Goal: Find specific page/section: Find specific page/section

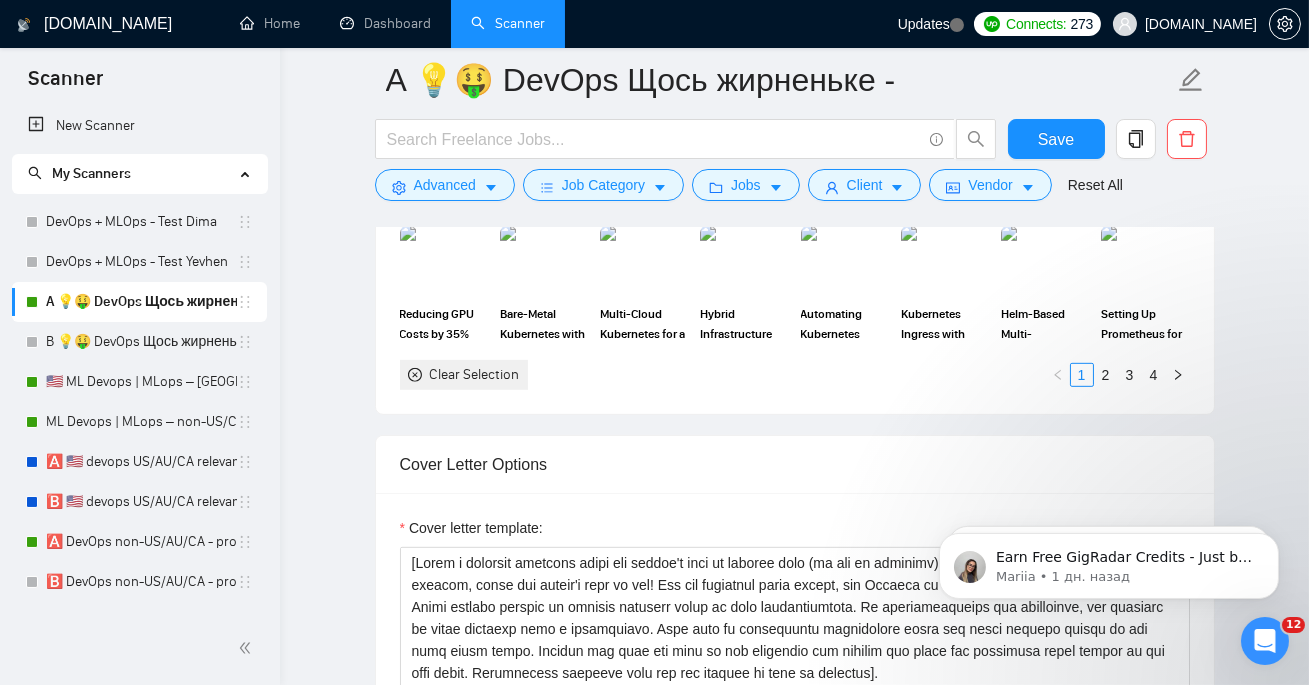
scroll to position [2030, 0]
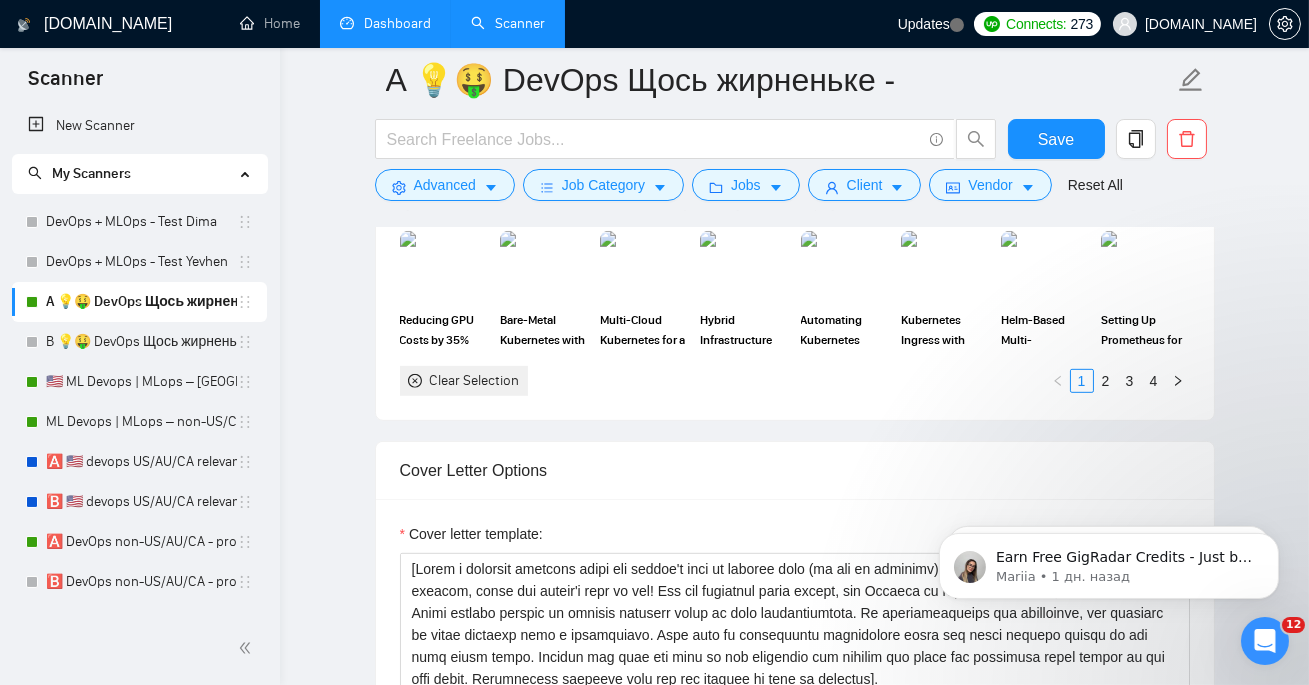
click at [402, 32] on link "Dashboard" at bounding box center [385, 23] width 91 height 17
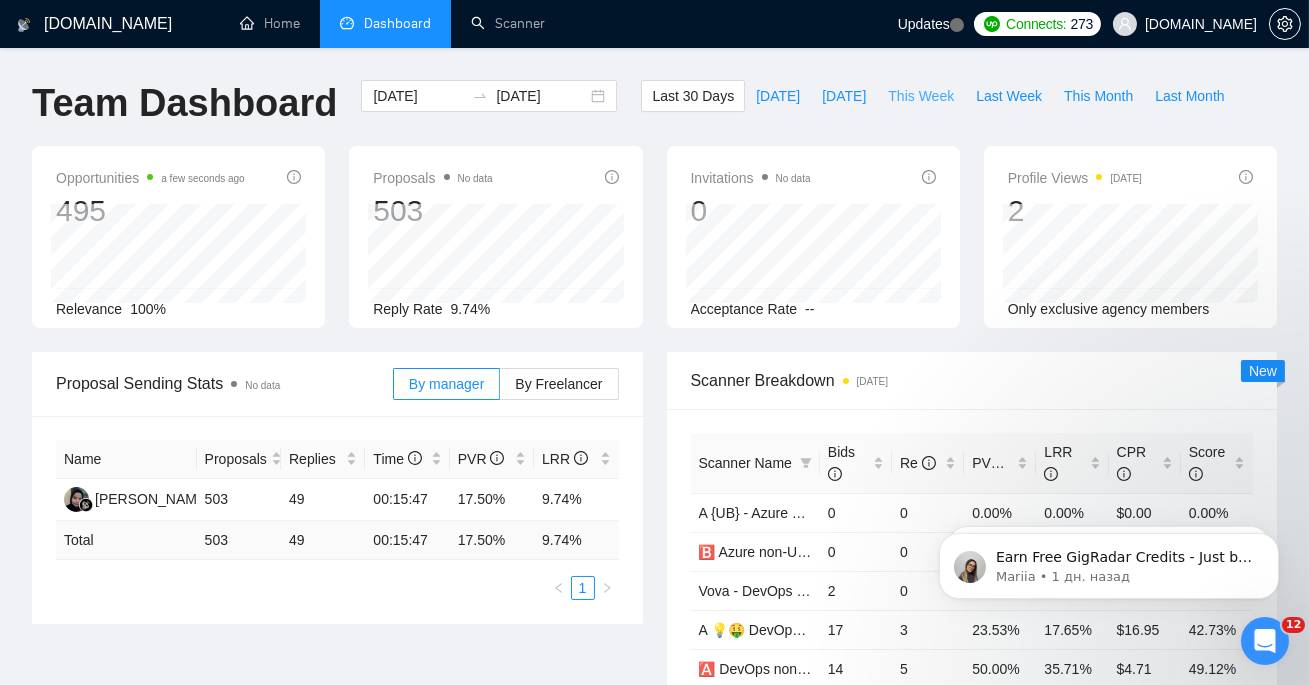
click at [917, 88] on span "This Week" at bounding box center [921, 96] width 66 height 22
type input "[DATE]"
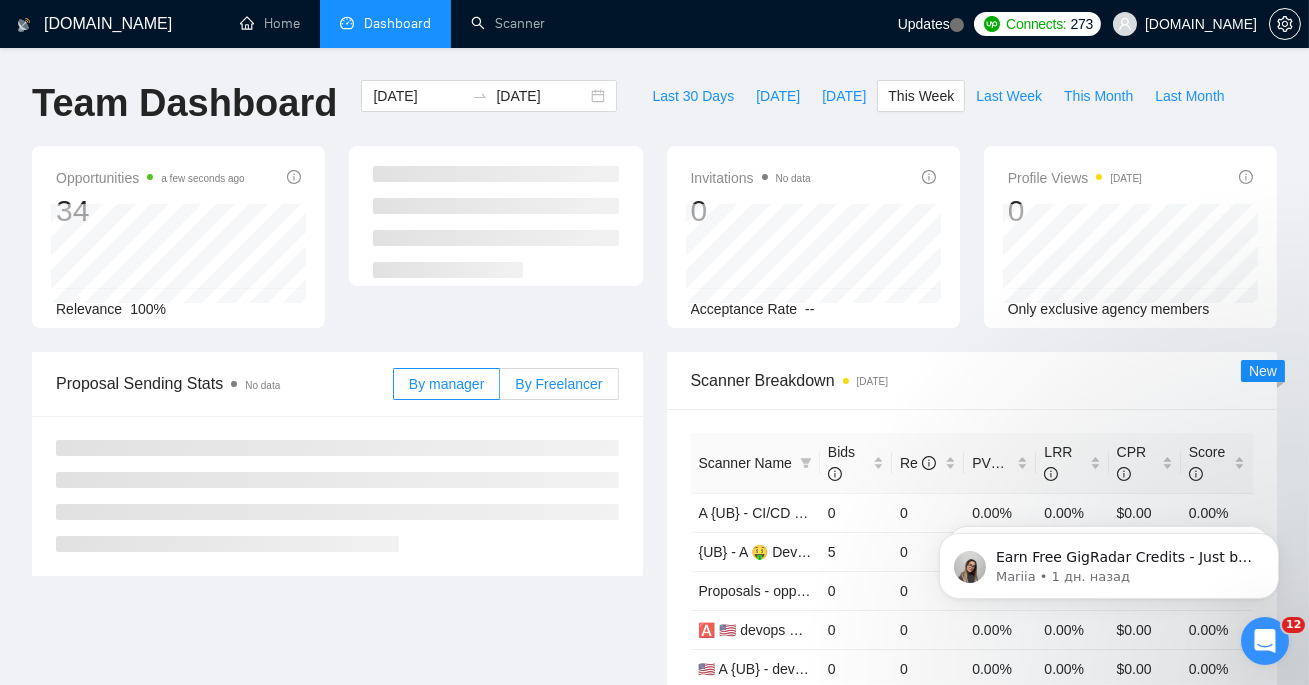
click at [537, 387] on span "By Freelancer" at bounding box center [558, 384] width 87 height 16
click at [500, 389] on input "By Freelancer" at bounding box center [500, 389] width 0 height 0
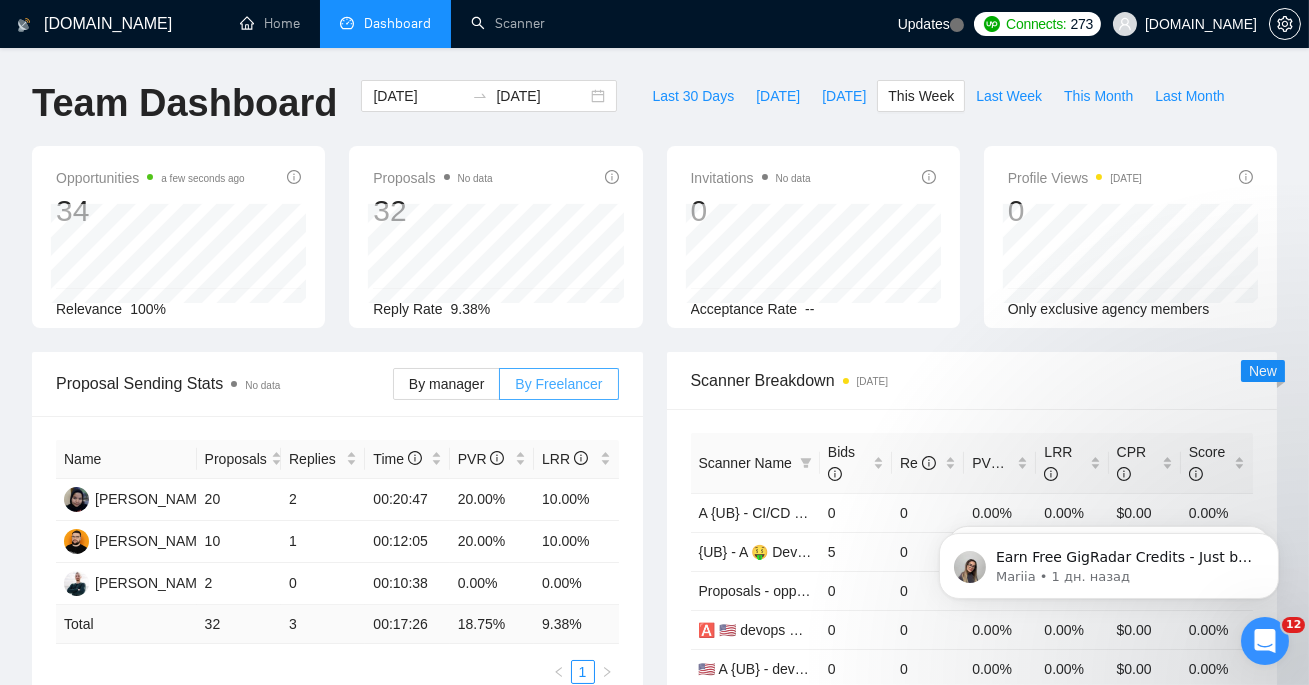
click at [540, 391] on span "By Freelancer" at bounding box center [558, 384] width 87 height 16
click at [500, 389] on input "By Freelancer" at bounding box center [500, 389] width 0 height 0
click at [454, 381] on span "By manager" at bounding box center [446, 384] width 75 height 16
click at [394, 389] on input "By manager" at bounding box center [394, 389] width 0 height 0
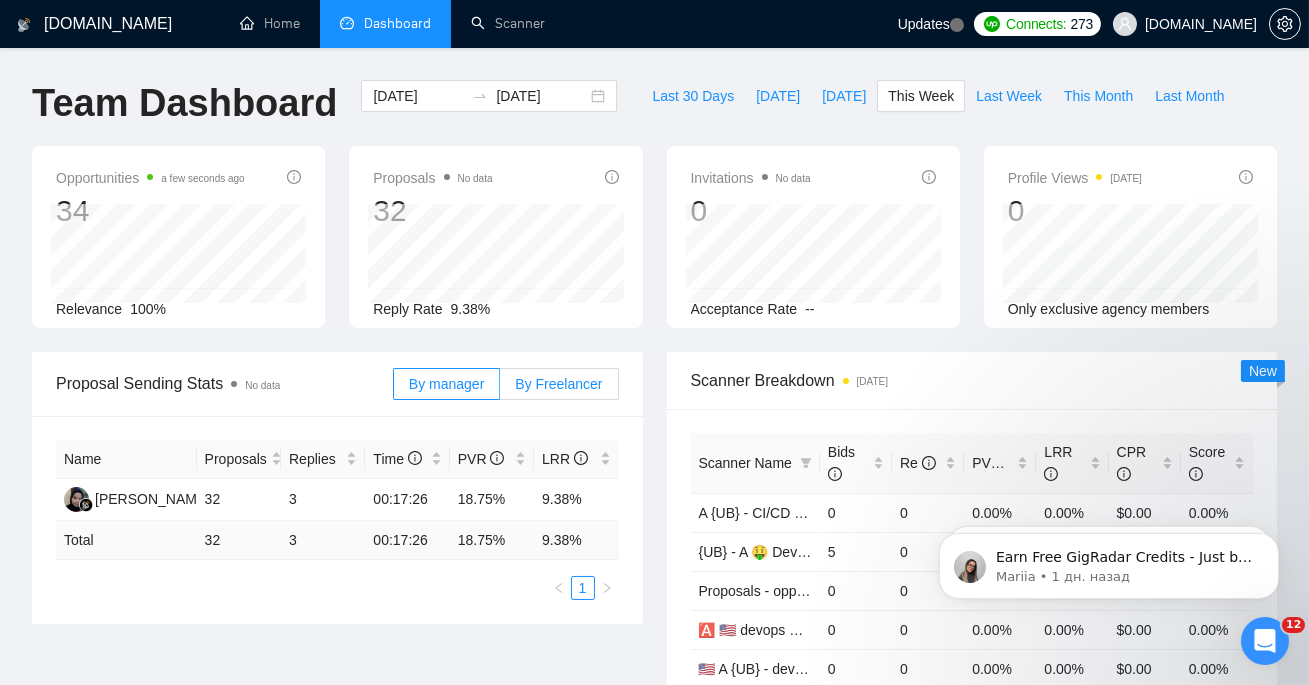
click at [543, 382] on span "By Freelancer" at bounding box center [558, 384] width 87 height 16
click at [500, 389] on input "By Freelancer" at bounding box center [500, 389] width 0 height 0
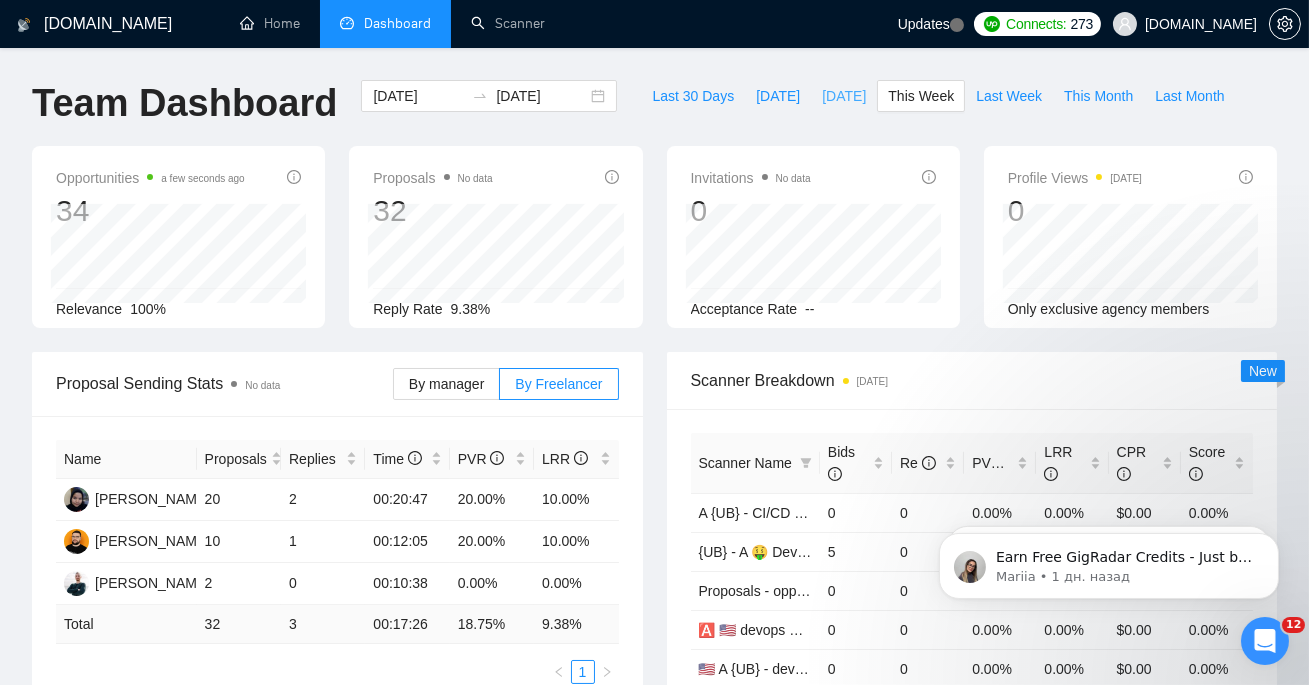
click at [822, 99] on span "[DATE]" at bounding box center [844, 96] width 44 height 22
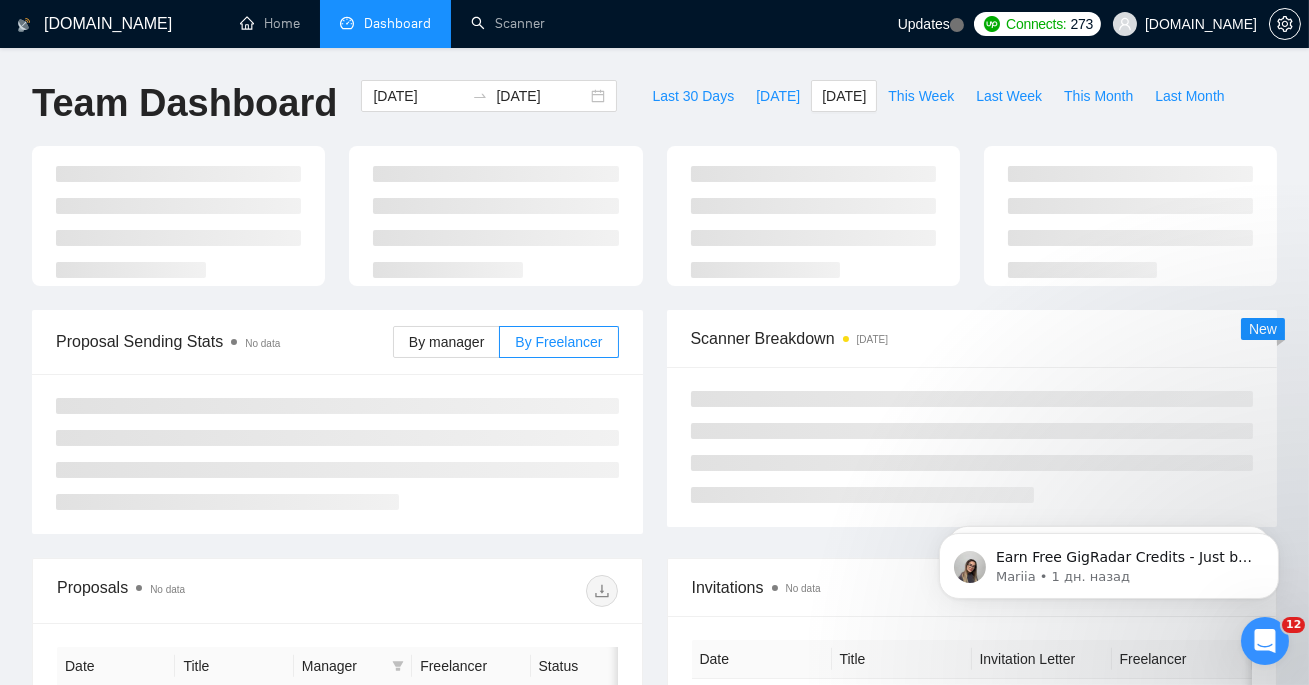
type input "[DATE]"
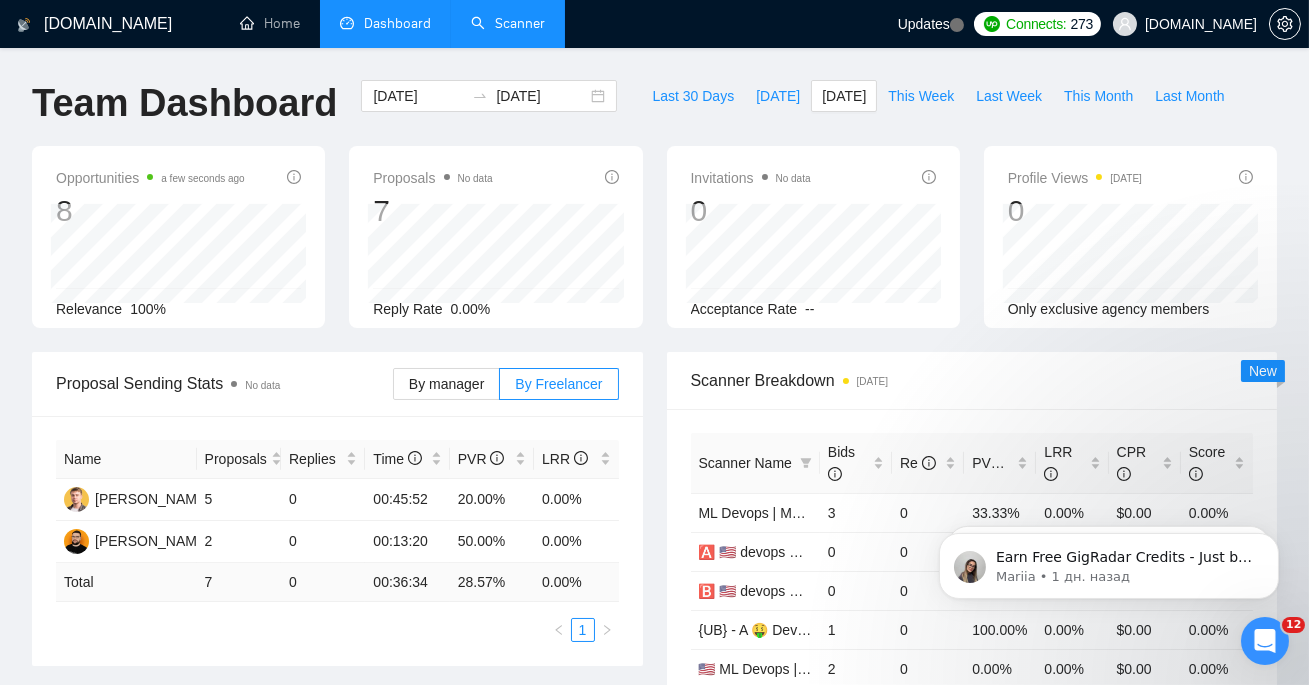
click at [545, 22] on link "Scanner" at bounding box center [508, 23] width 74 height 17
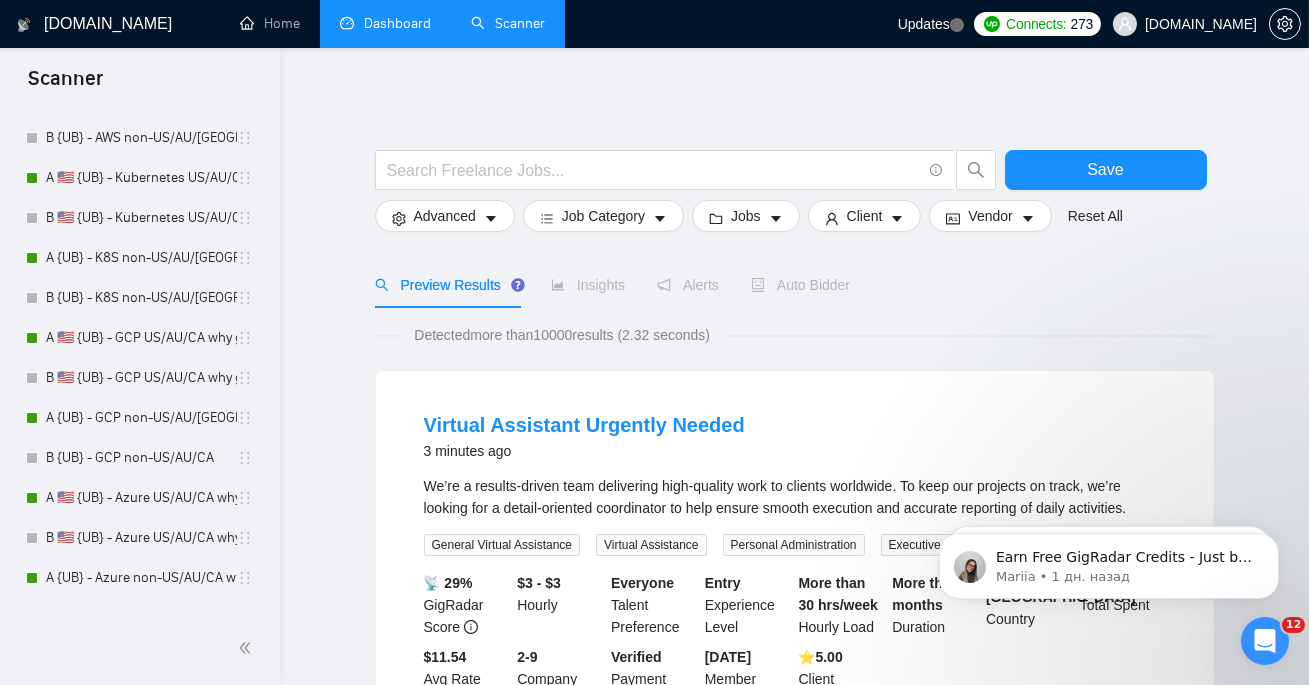
scroll to position [2428, 0]
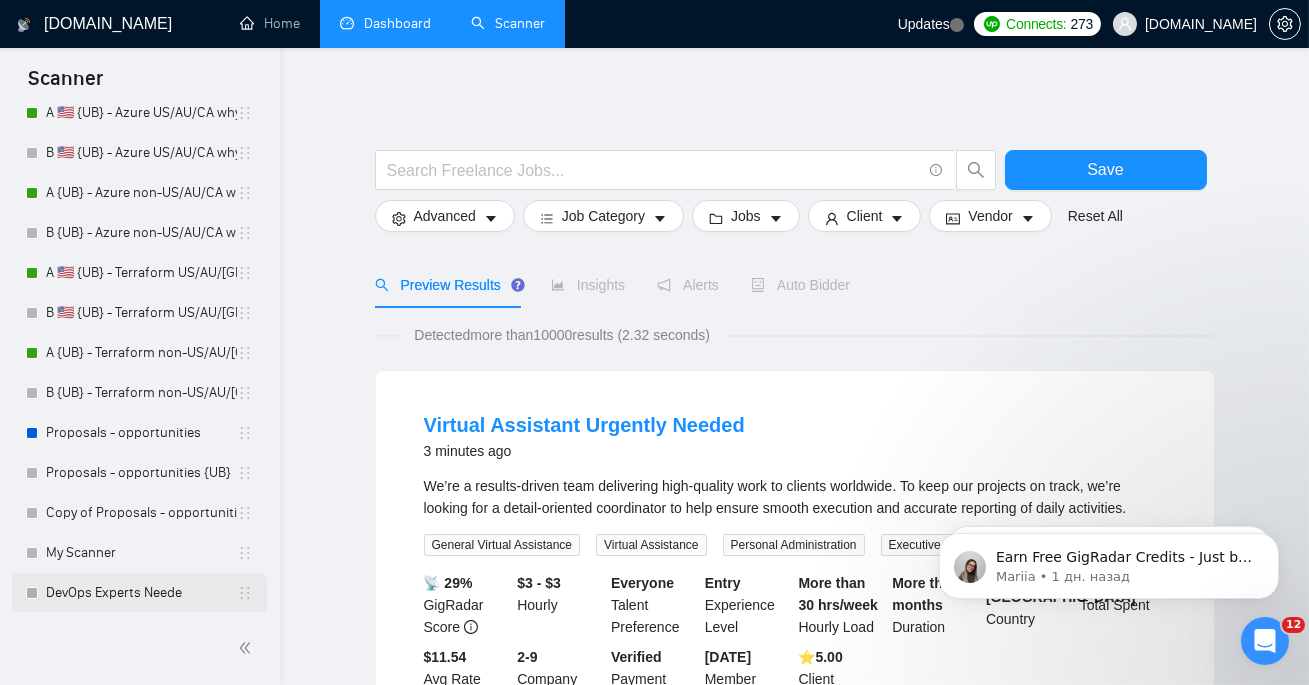
click at [146, 586] on link "DevOps Experts Neede" at bounding box center [141, 593] width 191 height 40
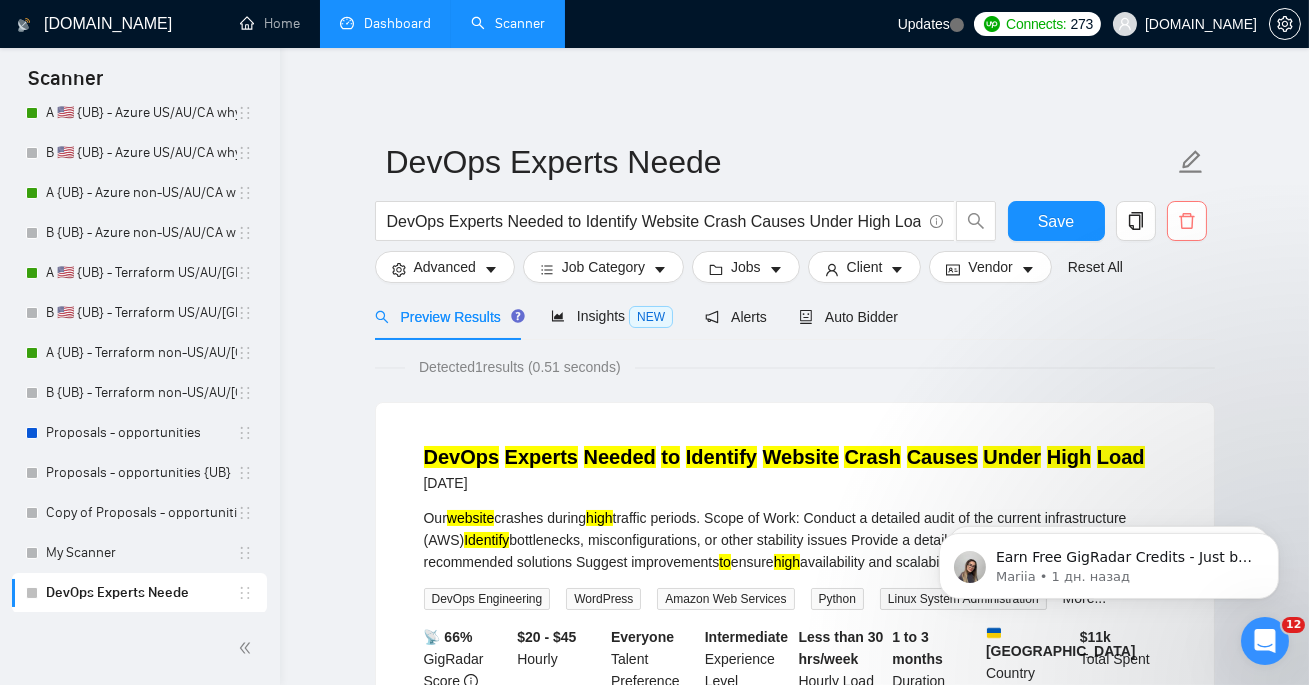
click at [1184, 215] on icon "delete" at bounding box center [1187, 221] width 18 height 18
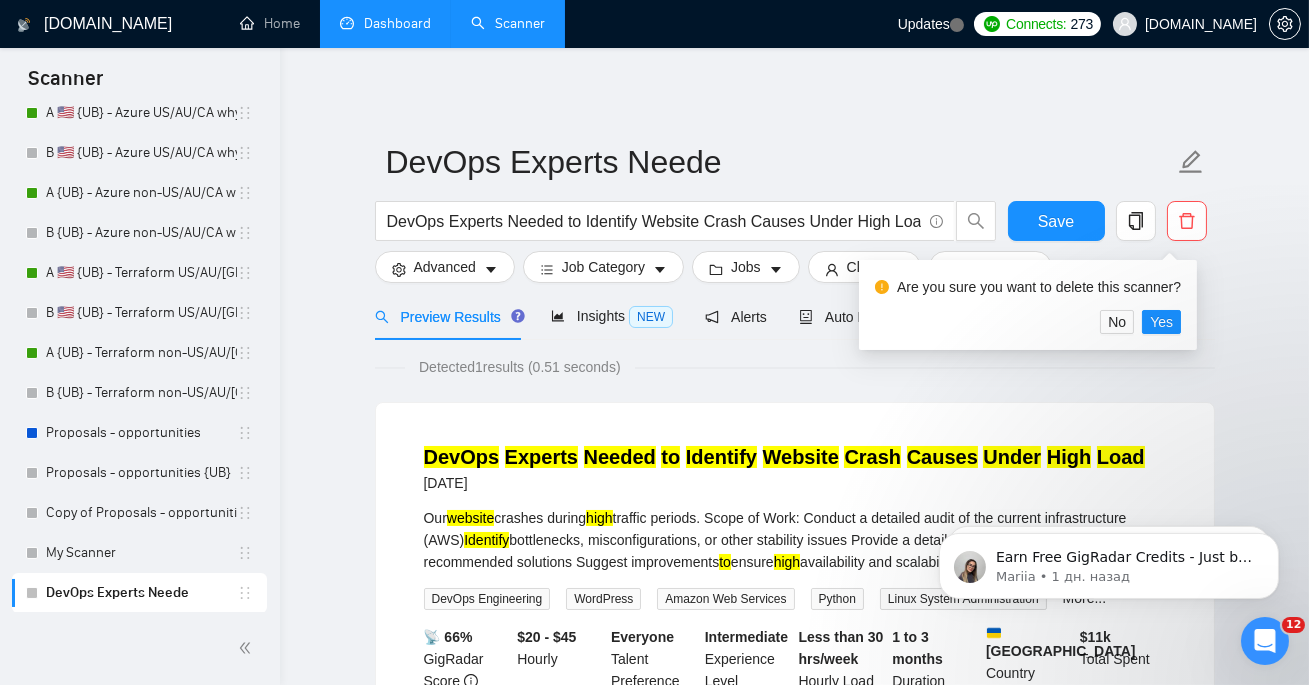
click at [718, 392] on div "Detected 1 results (0.51 seconds) DevOps Experts Needed to Identify Website Cra…" at bounding box center [795, 600] width 840 height 489
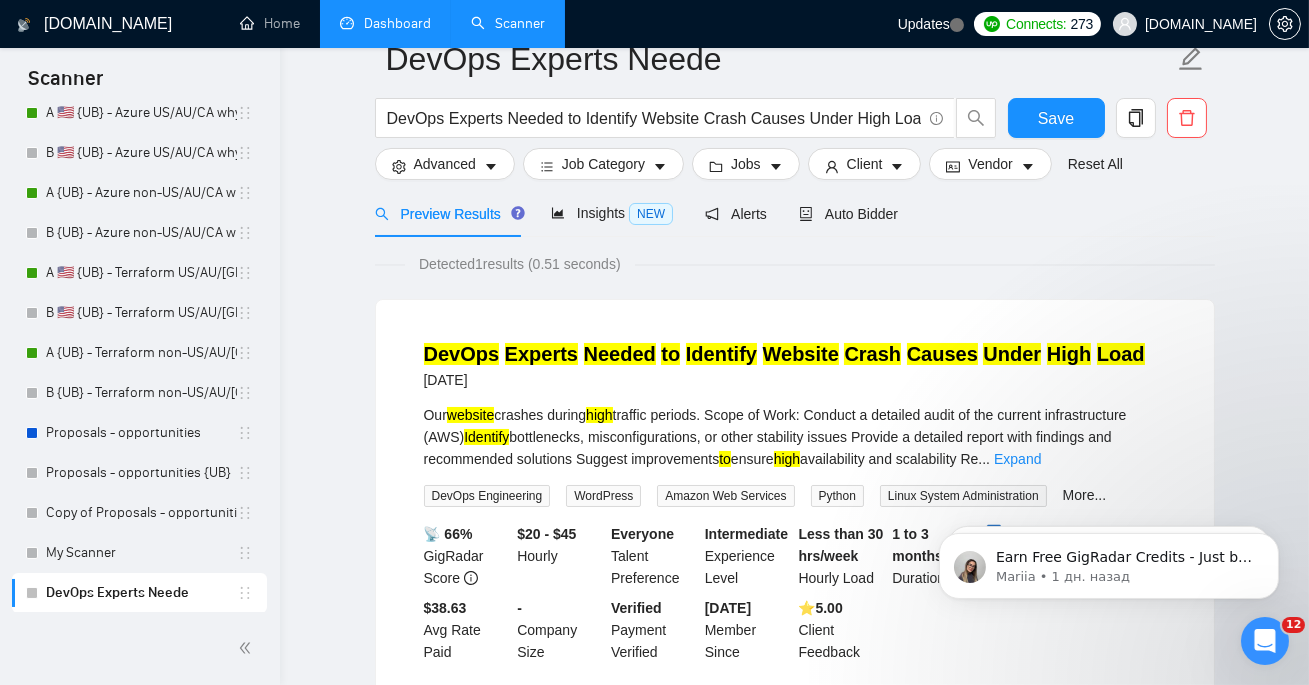
scroll to position [172, 0]
